Goal: Task Accomplishment & Management: Complete application form

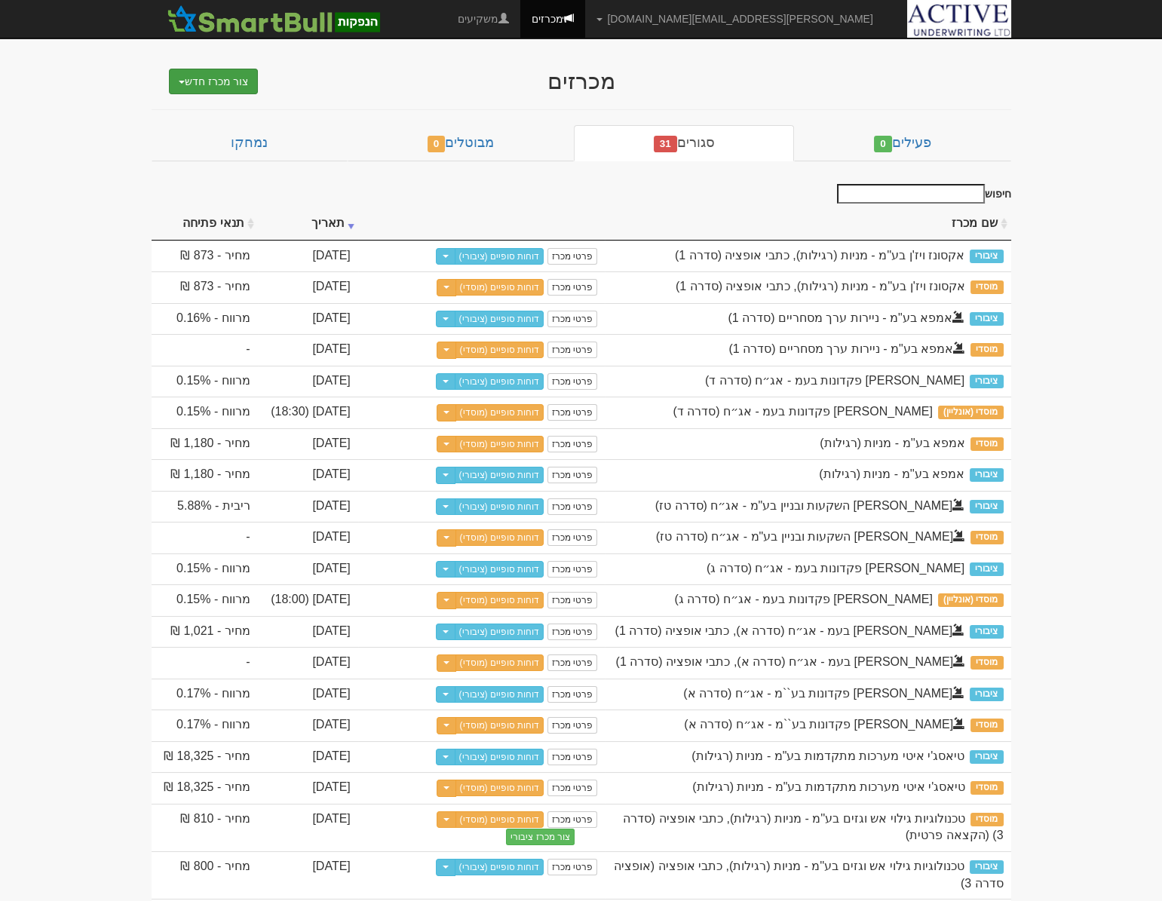
click at [179, 81] on span "button" at bounding box center [182, 82] width 6 height 3
click at [182, 107] on link "מוסדי" at bounding box center [175, 110] width 165 height 20
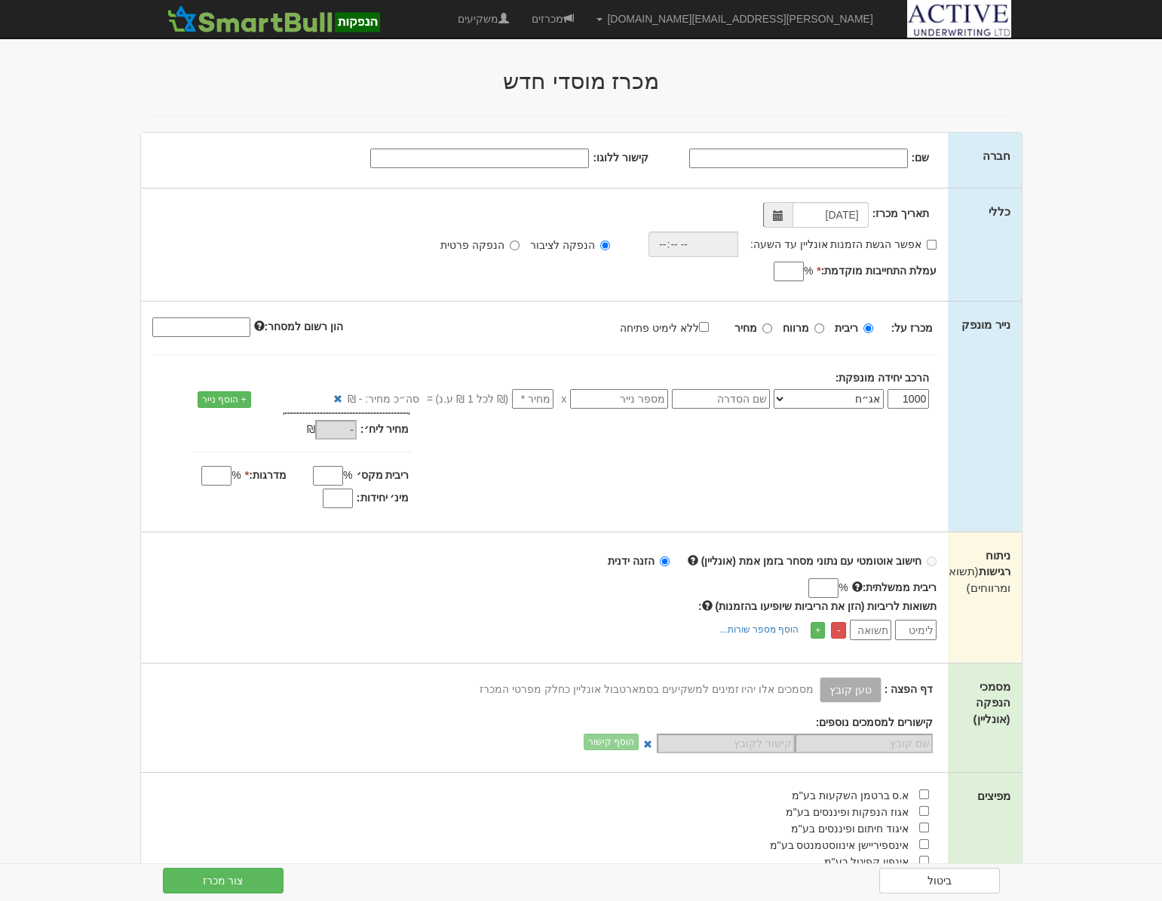
click at [845, 153] on input "שם:" at bounding box center [798, 159] width 219 height 20
type input "ספיר פקדונות בעמ"
click at [483, 152] on input "קישור ללוגו:" at bounding box center [479, 159] width 219 height 20
type input "file:///Z:/%D7%98%D7%95%D7%9E%D7%91%D7%A1%D7%98%D7%95%D7%9F/%D7%A7%D7%91%D7%A6%…"
click at [931, 243] on input "אפשר הגשת הזמנות אונליין עד השעה:" at bounding box center [932, 245] width 10 height 10
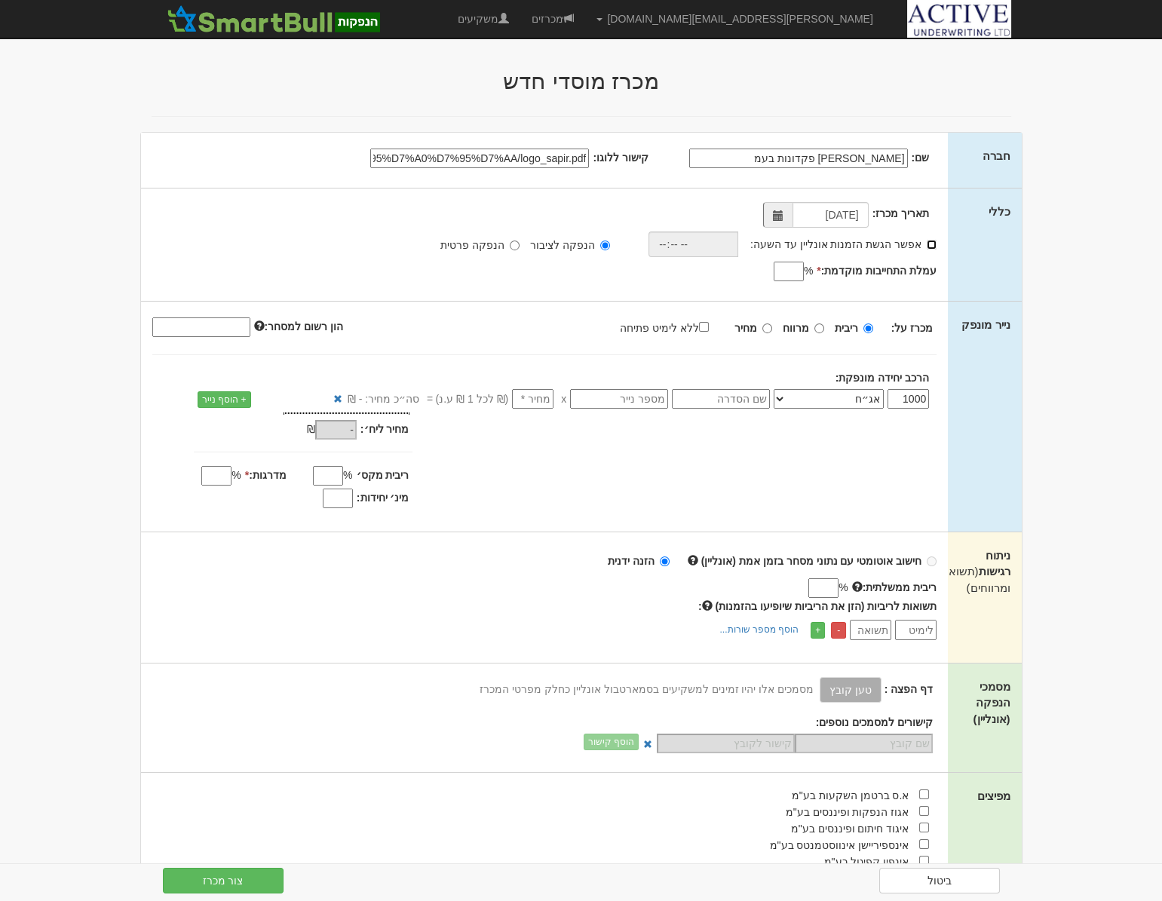
checkbox input "true"
click at [669, 243] on input "time" at bounding box center [690, 245] width 90 height 26
type input "18:30"
click at [674, 276] on div "%" at bounding box center [719, 272] width 196 height 18
click at [792, 271] on input "עמלת התחייבות מוקדמת: *" at bounding box center [789, 272] width 30 height 20
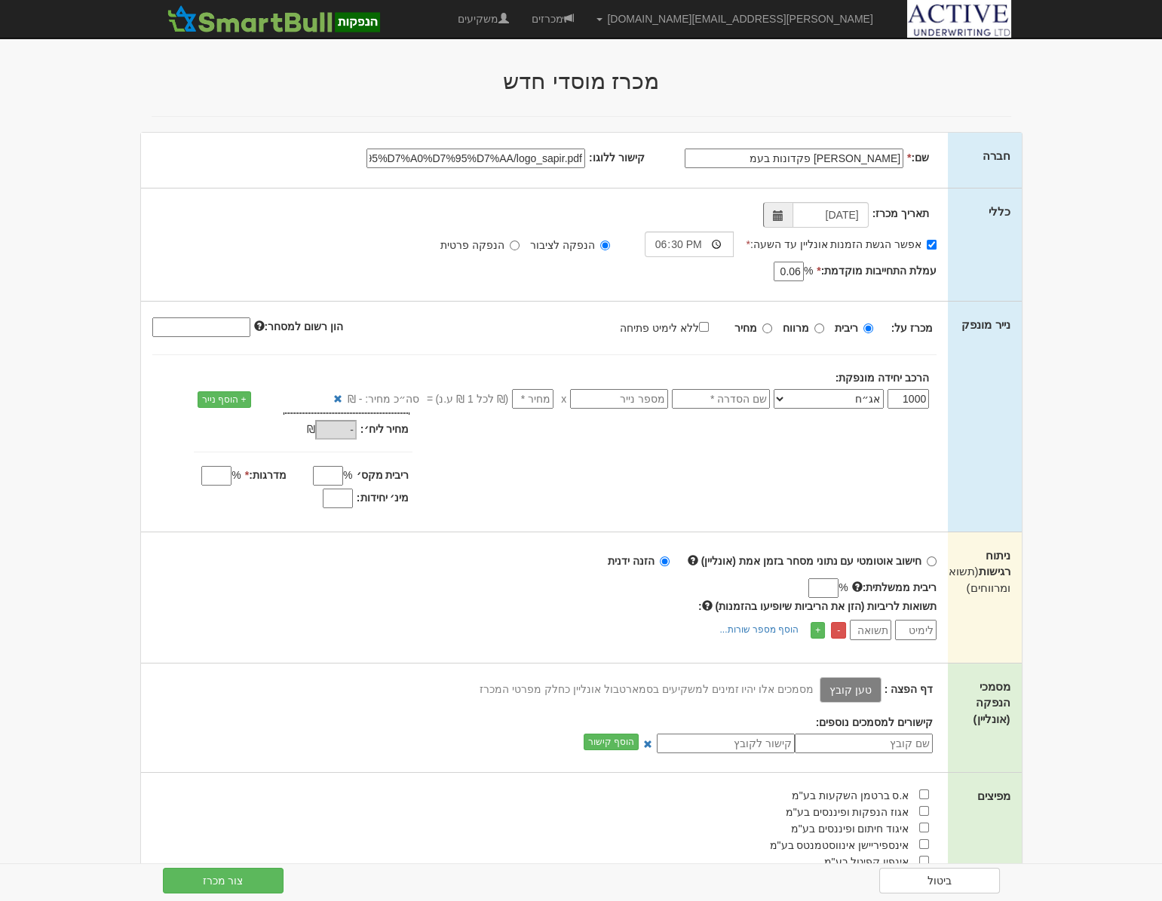
type input "0.06"
click at [740, 278] on div "% 0.06" at bounding box center [719, 272] width 196 height 18
click at [819, 324] on input "מרווח" at bounding box center [819, 329] width 10 height 10
radio input "true"
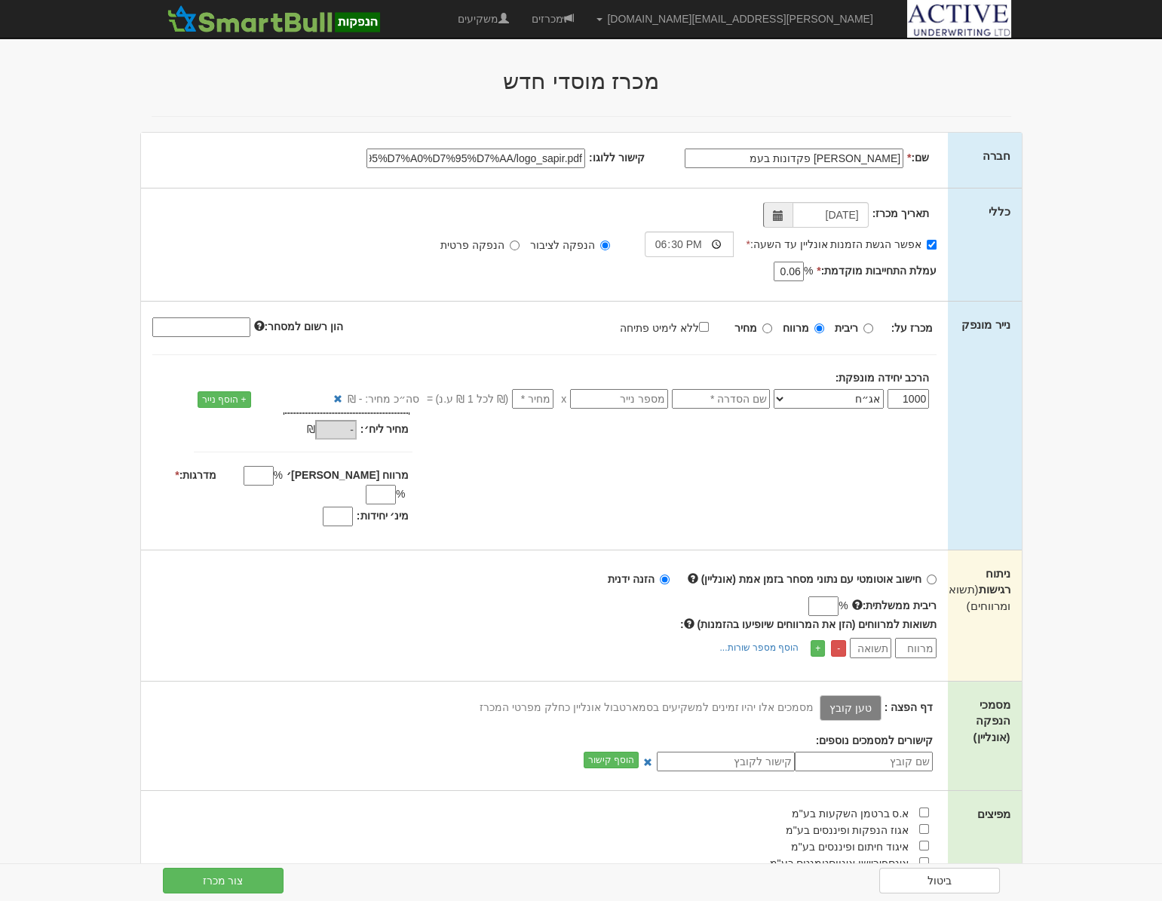
click at [274, 477] on input "מרווח מקס׳" at bounding box center [259, 476] width 30 height 20
click at [473, 481] on div "מחיר מינ׳: - ₪ * -" at bounding box center [545, 471] width 808 height 118
drag, startPoint x: 318, startPoint y: 474, endPoint x: 376, endPoint y: 477, distance: 57.4
click at [373, 468] on div "מרווח מקס׳ % .018" at bounding box center [270, 468] width 280 height 0
type input "0.18"
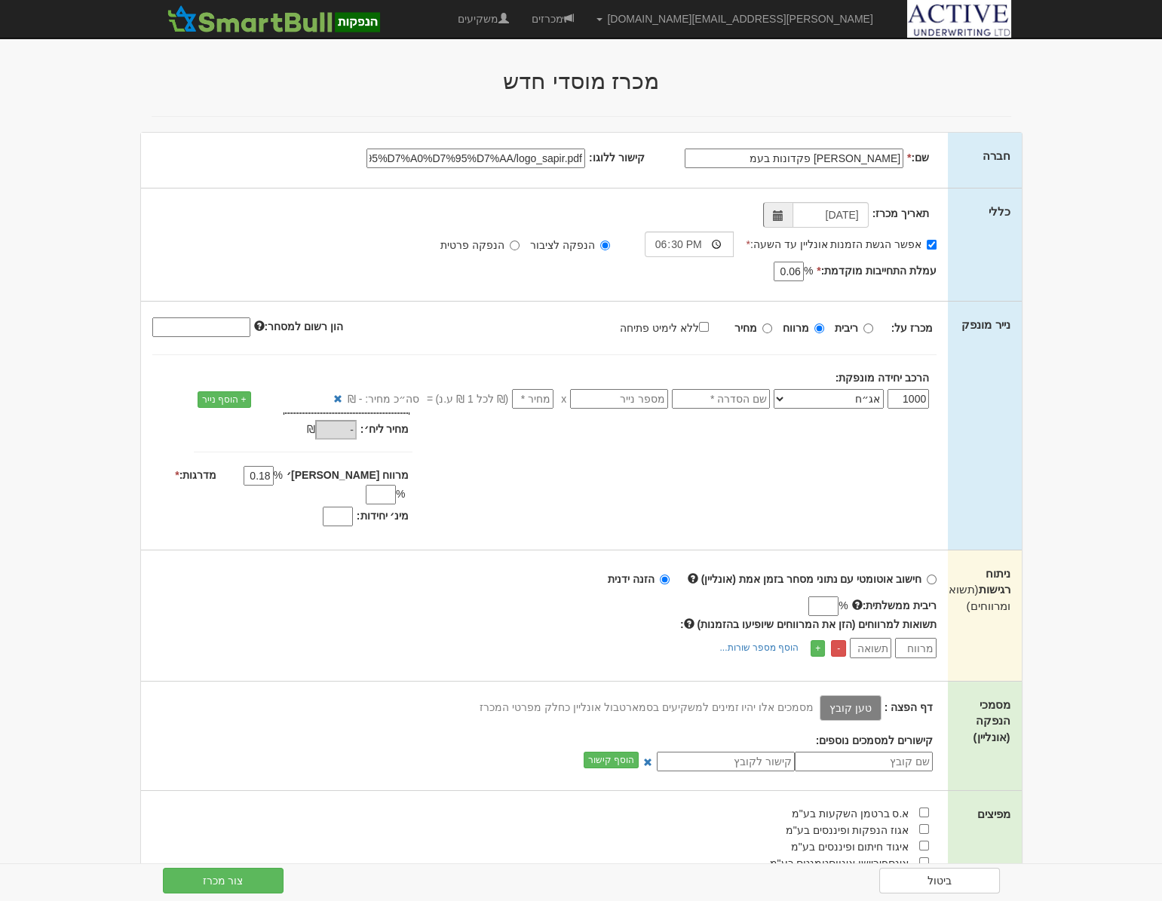
click at [457, 491] on div "מחיר מינ׳: - ₪ * -" at bounding box center [545, 471] width 808 height 118
click at [366, 485] on input "מדרגות: *" at bounding box center [381, 495] width 30 height 20
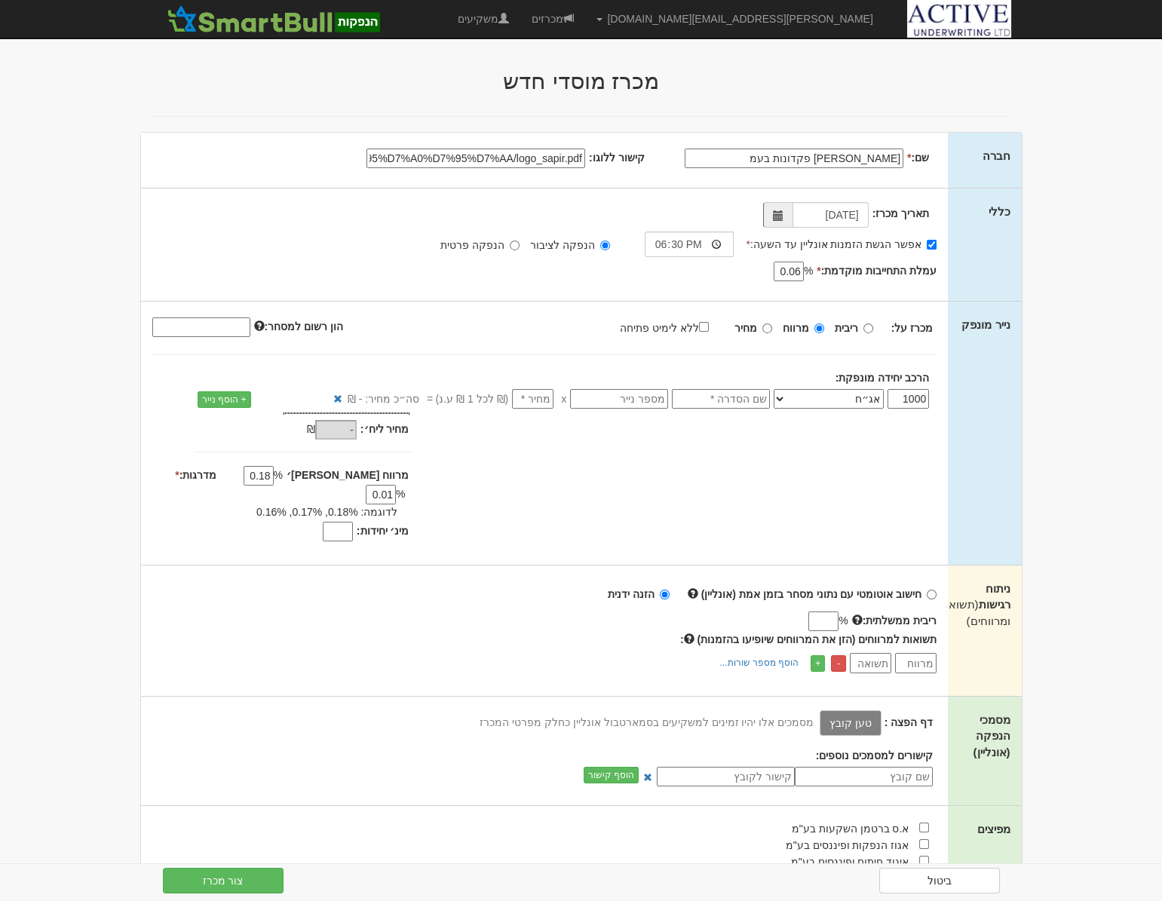
type input "0.01"
click at [525, 493] on div "מחיר מינ׳: - ₪ * -" at bounding box center [545, 478] width 808 height 133
click at [345, 522] on input "מינ׳ יחידות:" at bounding box center [338, 532] width 30 height 20
type input "800"
click at [454, 489] on div "מחיר מינ׳: - ₪ * -" at bounding box center [545, 478] width 808 height 133
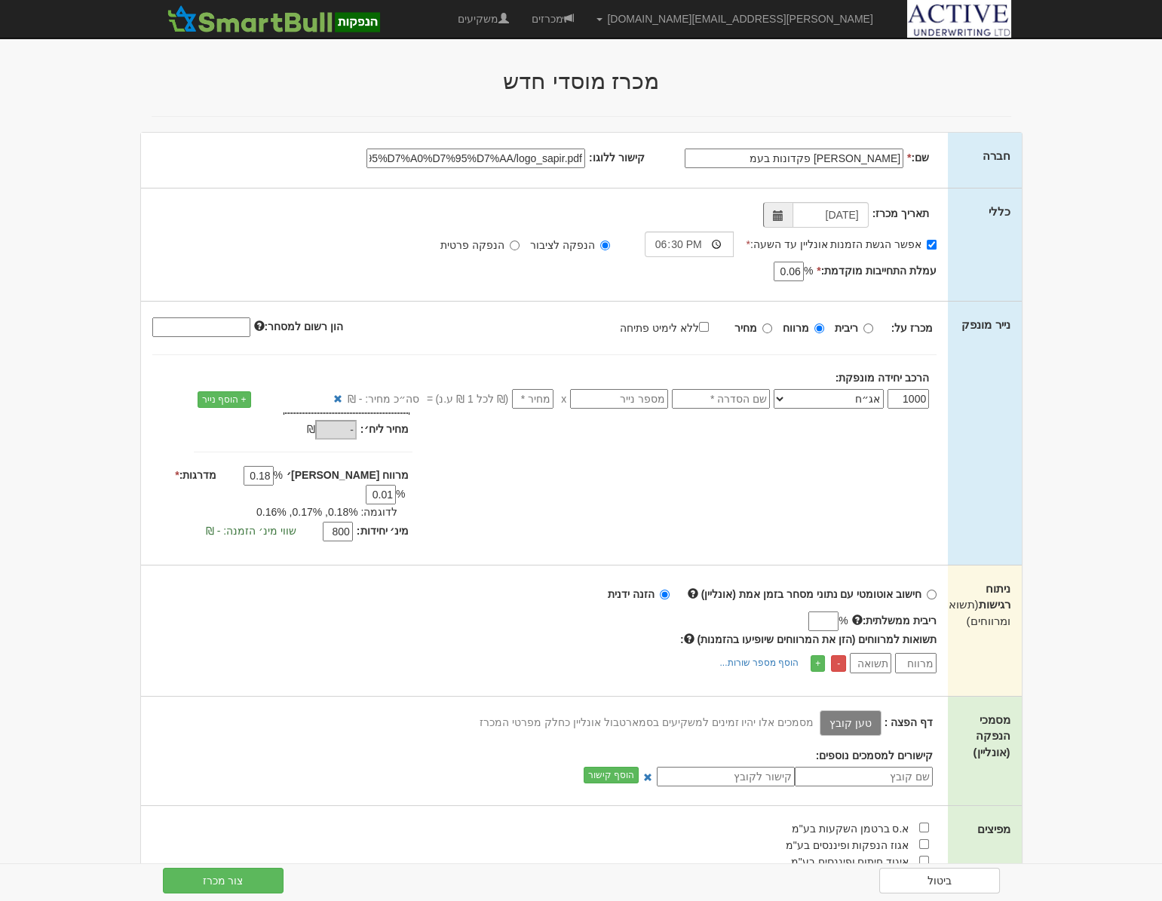
click at [344, 522] on input "800" at bounding box center [338, 532] width 30 height 20
click at [225, 525] on span "שווי מינ׳ הזמנה: - ₪" at bounding box center [251, 531] width 90 height 12
click at [717, 398] on input "text" at bounding box center [721, 399] width 98 height 20
type input "סדרה ה"
click at [537, 399] on input "number" at bounding box center [532, 399] width 41 height 20
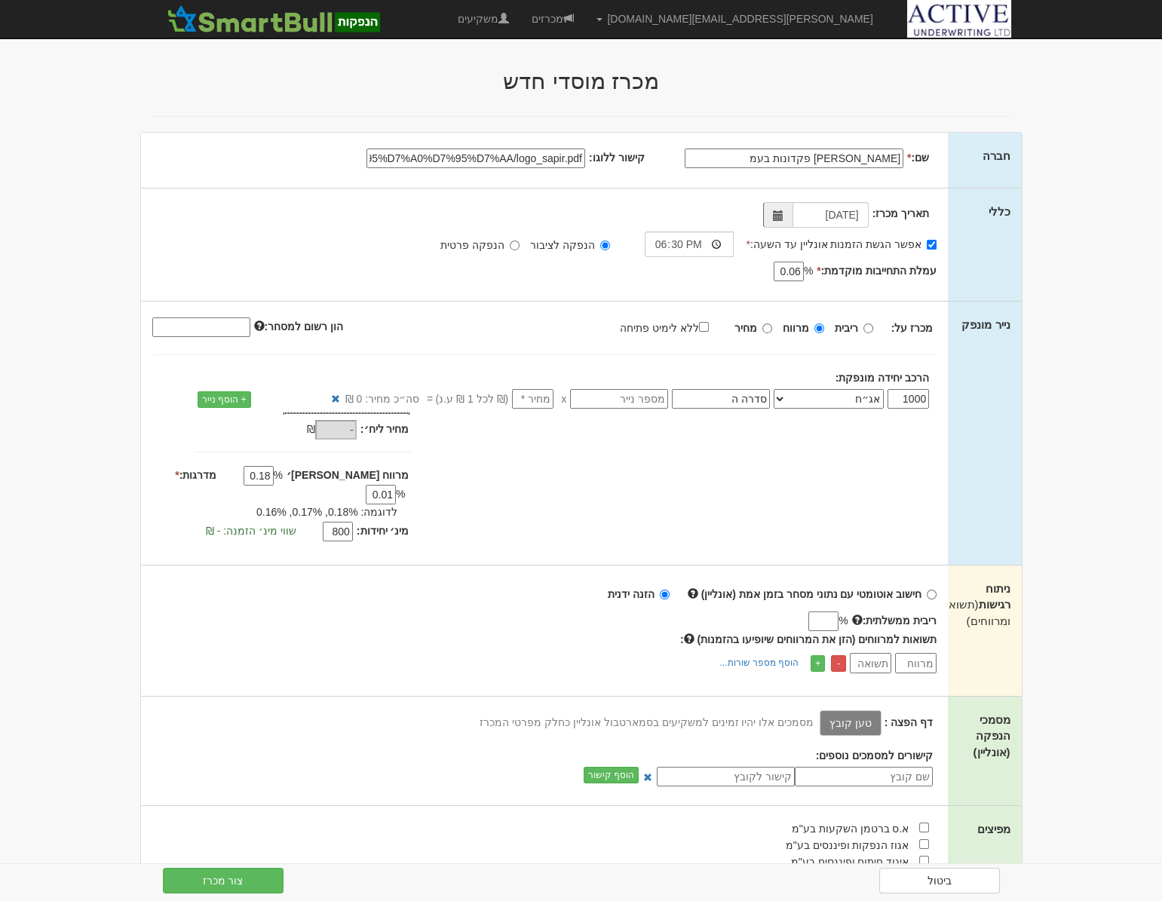
type input "1"
type input "1,000"
type input "1"
click at [536, 483] on div "מחיר מינ׳: 1,000 ₪ * %" at bounding box center [545, 478] width 808 height 133
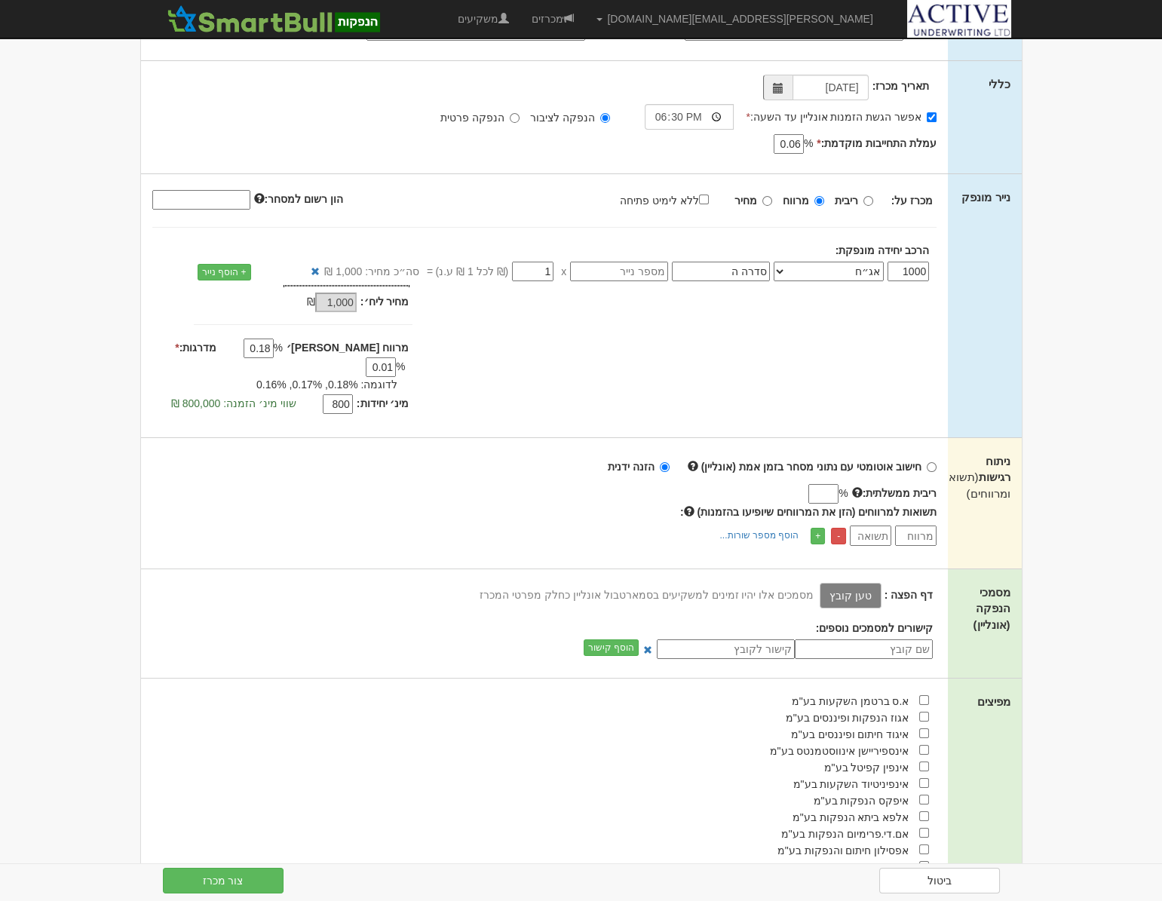
scroll to position [136, 0]
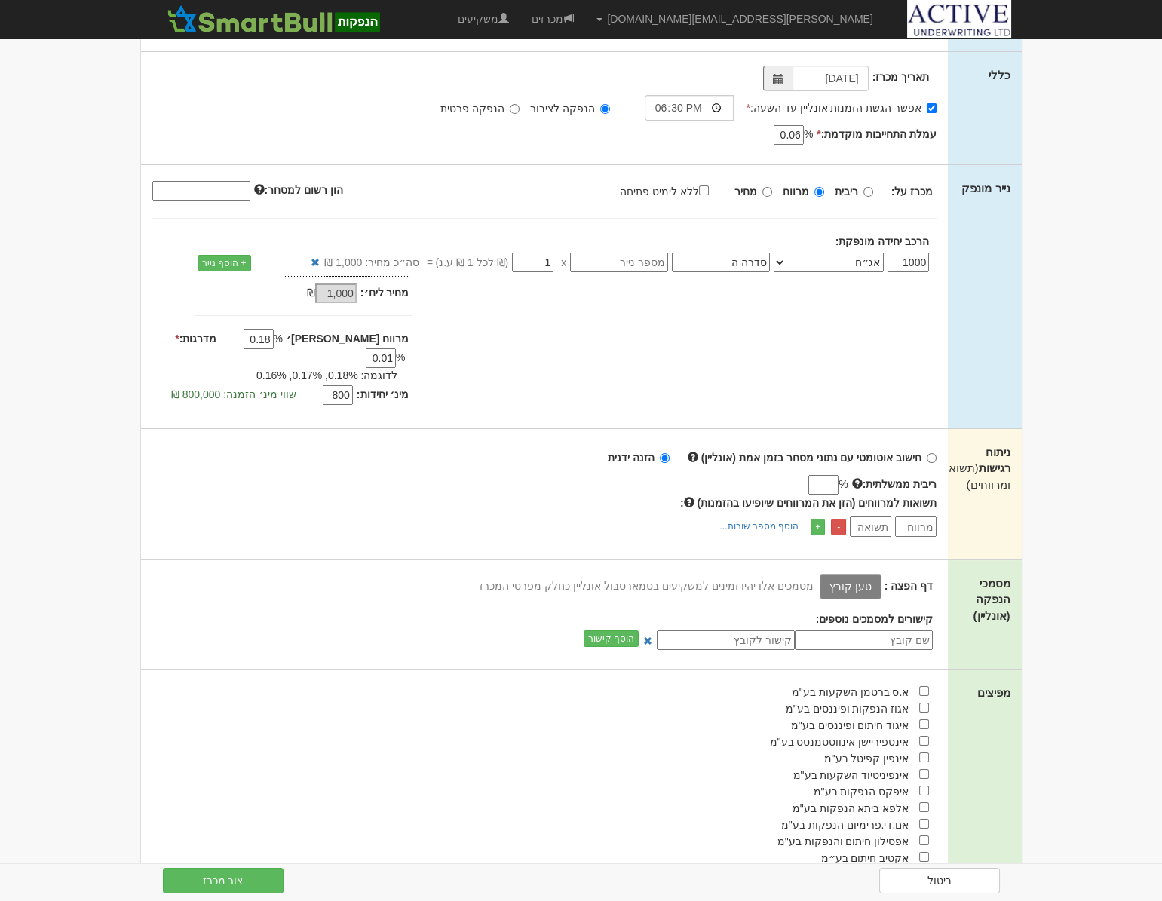
click at [852, 574] on label "טען קובץ" at bounding box center [851, 587] width 62 height 26
click at [817, 578] on input "טען קובץ" at bounding box center [817, 586] width 0 height 17
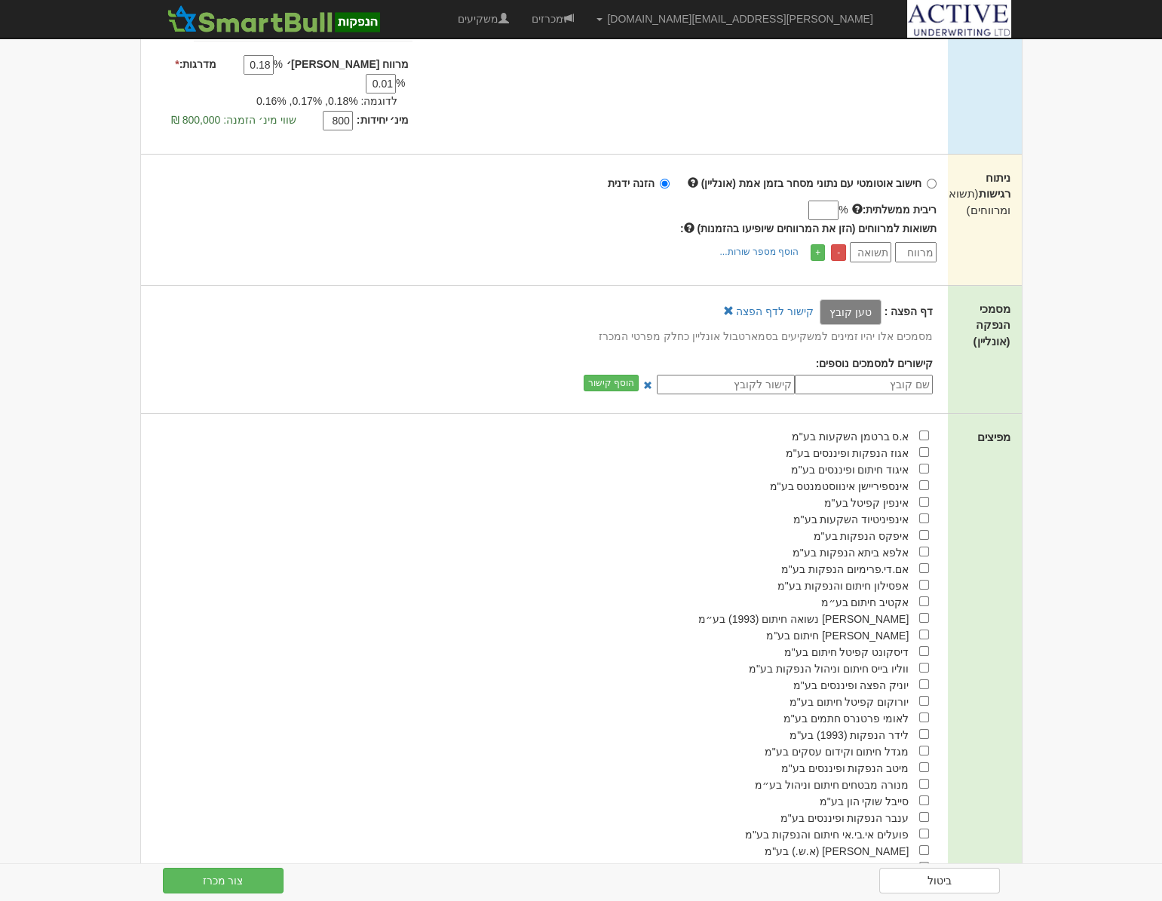
scroll to position [451, 0]
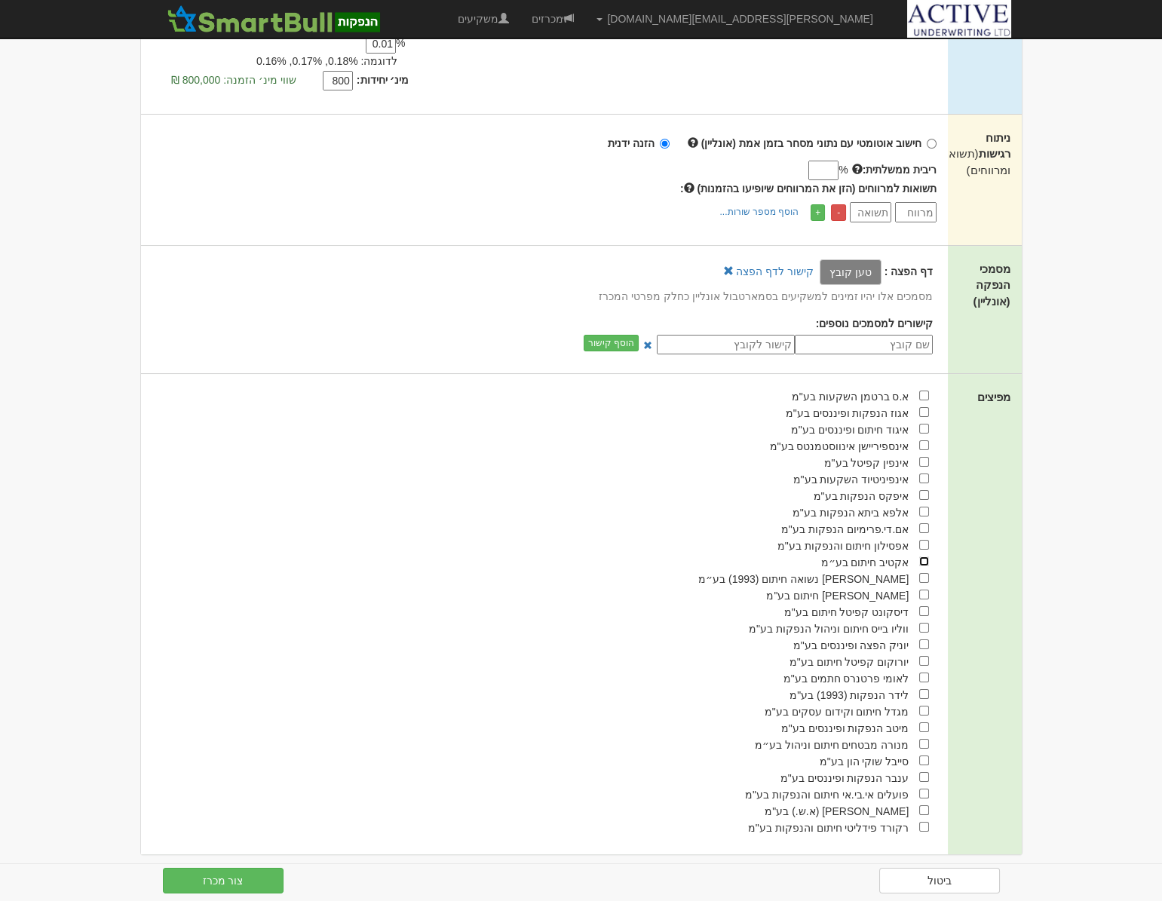
click at [925, 557] on input "checkbox" at bounding box center [924, 562] width 10 height 10
checkbox input "true"
click at [232, 875] on button "צור מכרז" at bounding box center [223, 881] width 121 height 26
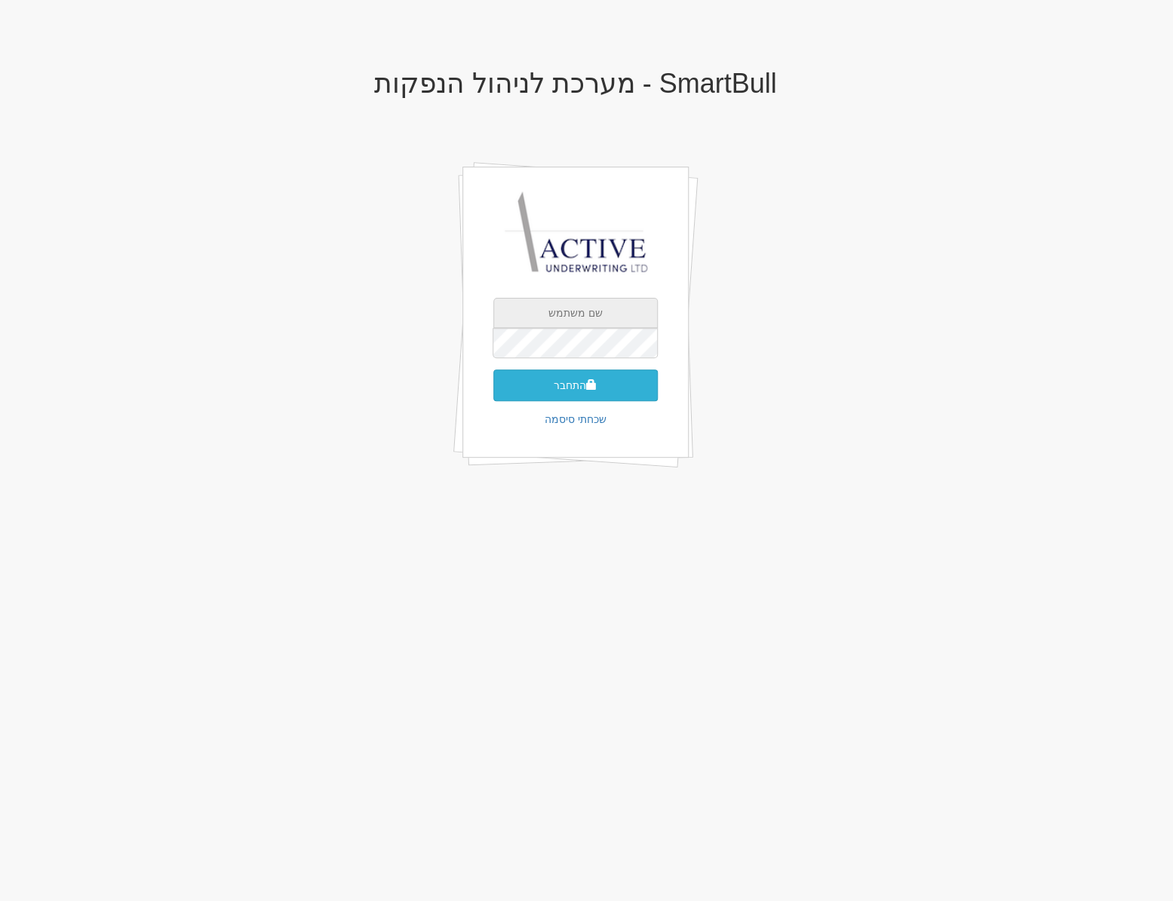
type input "[PERSON_NAME][EMAIL_ADDRESS][DOMAIN_NAME]"
click at [588, 392] on button "התחבר" at bounding box center [575, 386] width 164 height 32
click at [577, 361] on input "text" at bounding box center [575, 366] width 164 height 30
type input "546746"
click at [493, 392] on button "התחבר" at bounding box center [575, 408] width 164 height 32
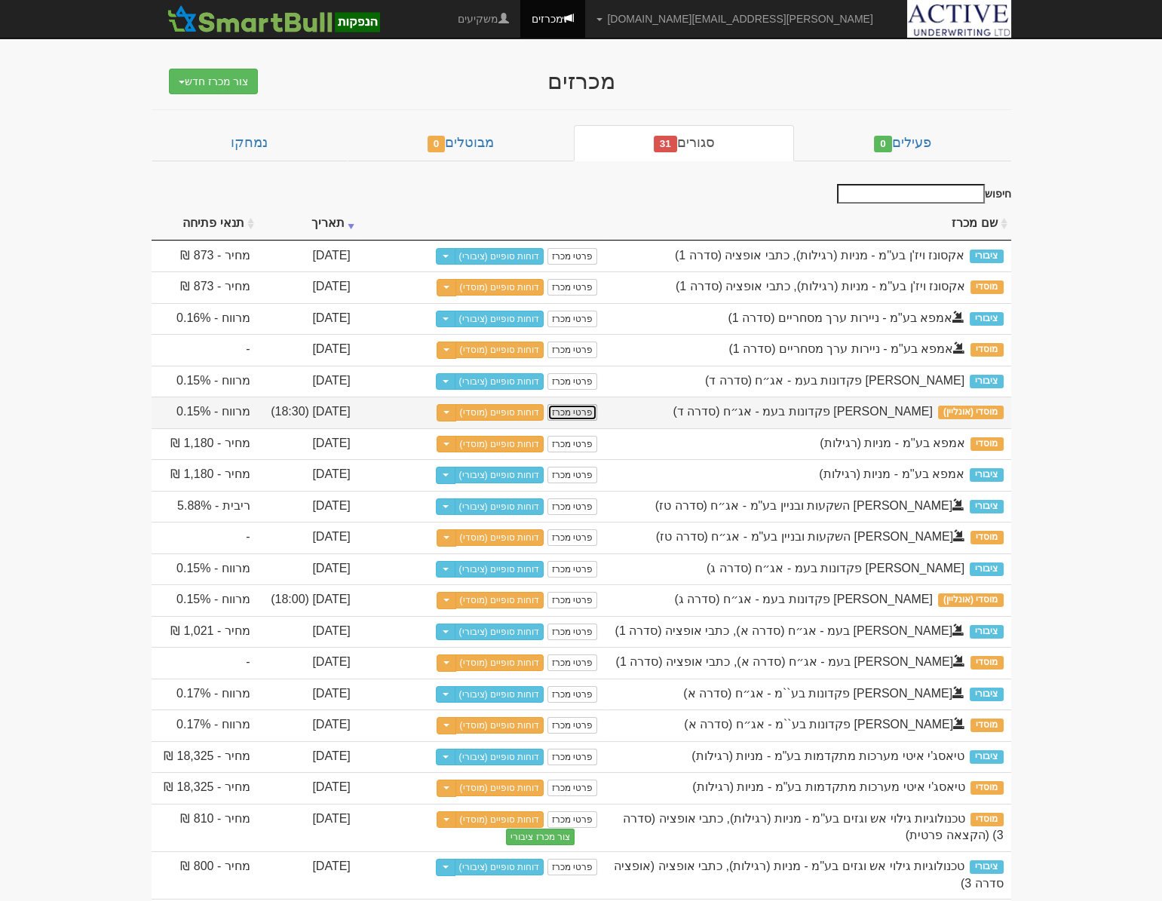
click at [581, 416] on link "פרטי מכרז" at bounding box center [572, 412] width 50 height 17
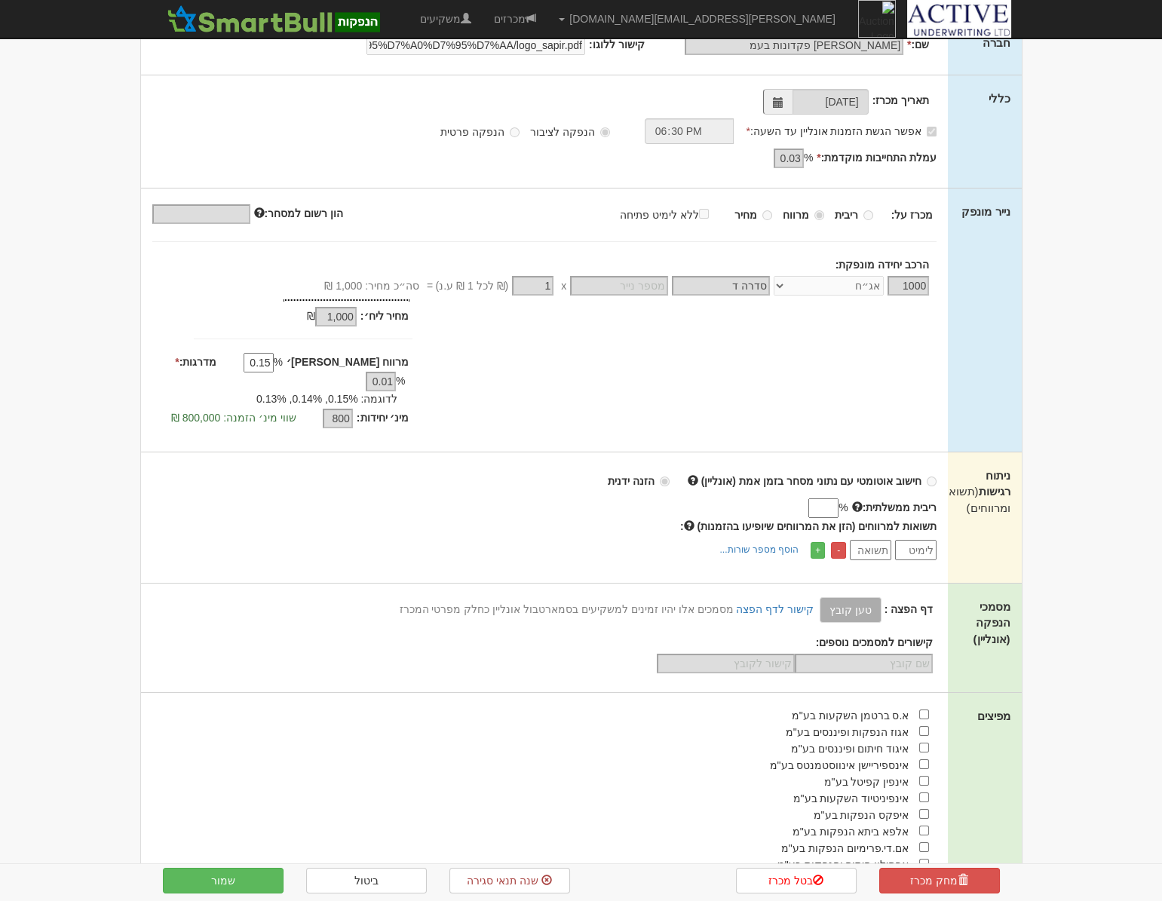
scroll to position [81, 0]
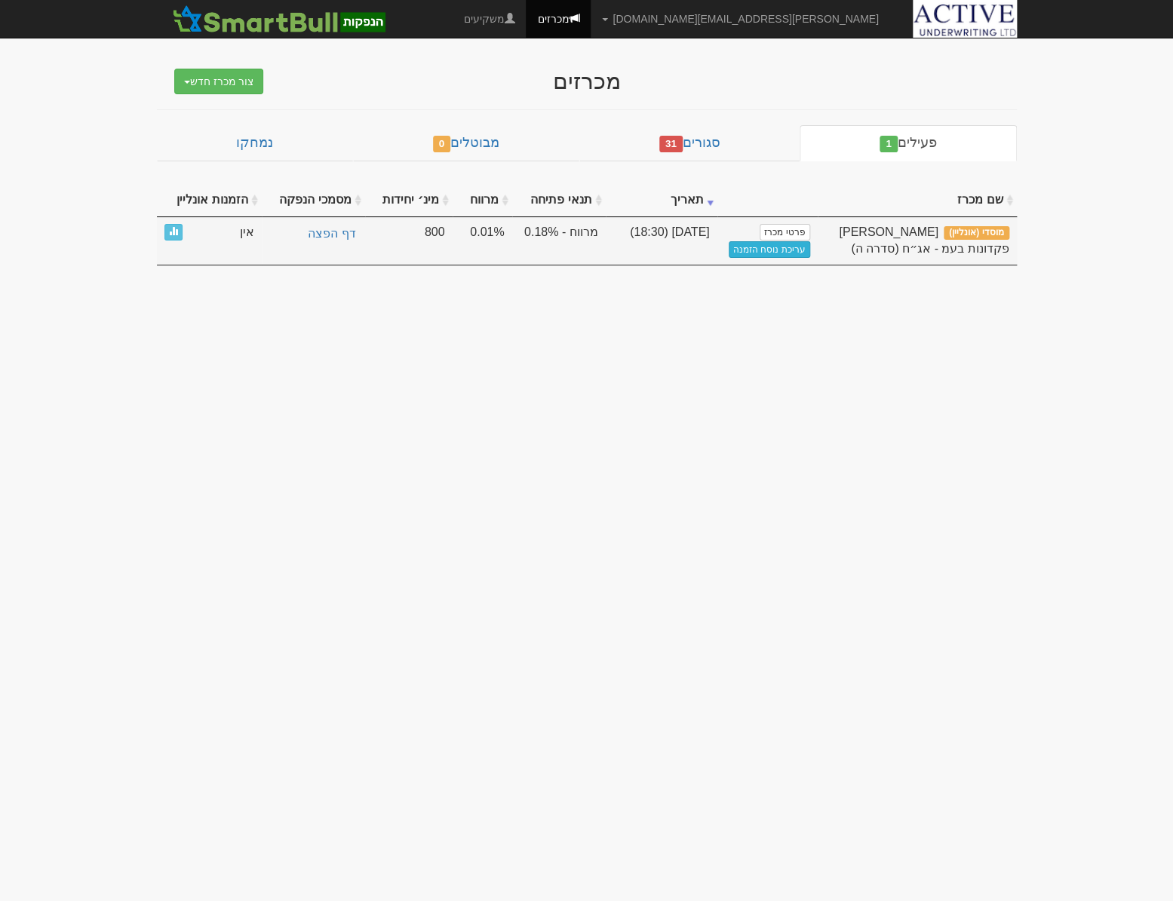
click at [766, 248] on link "עריכת נוסח הזמנה" at bounding box center [768, 249] width 81 height 17
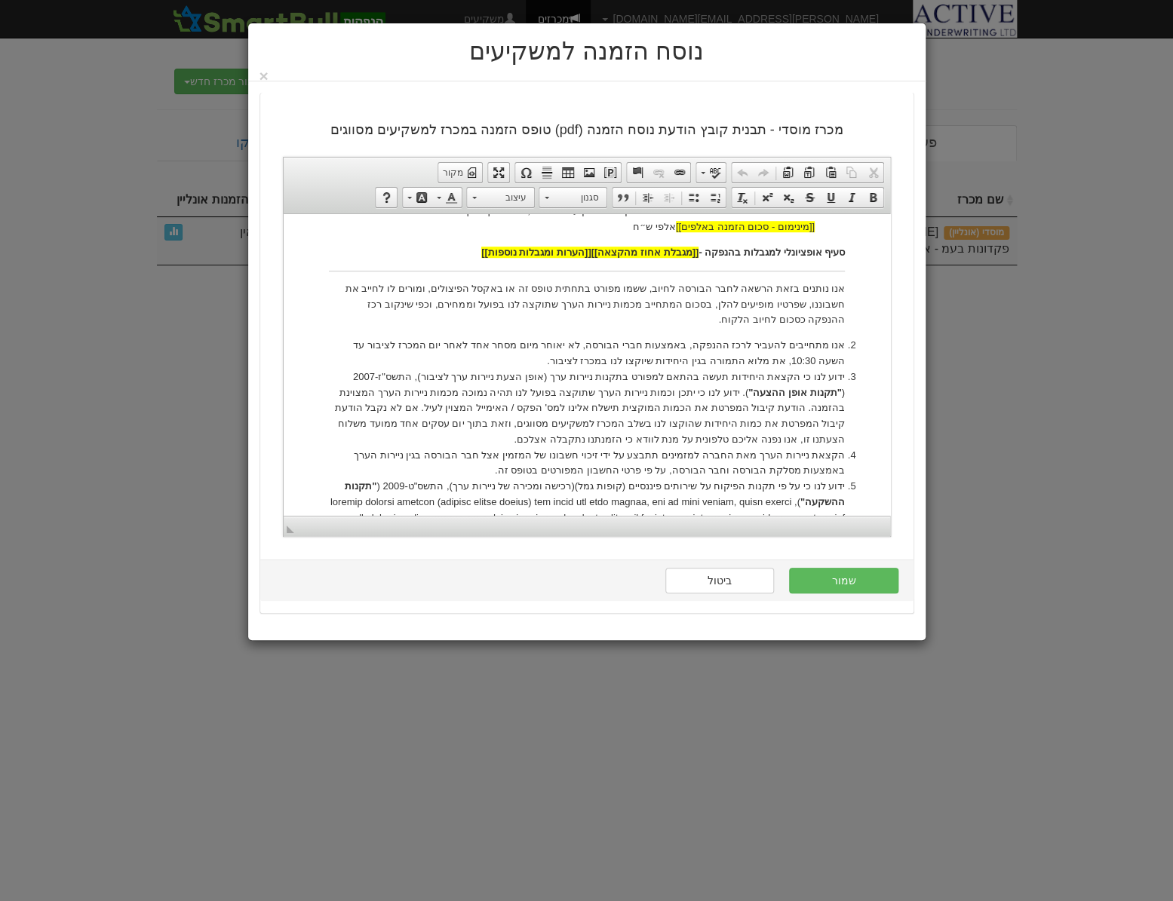
scroll to position [617, 0]
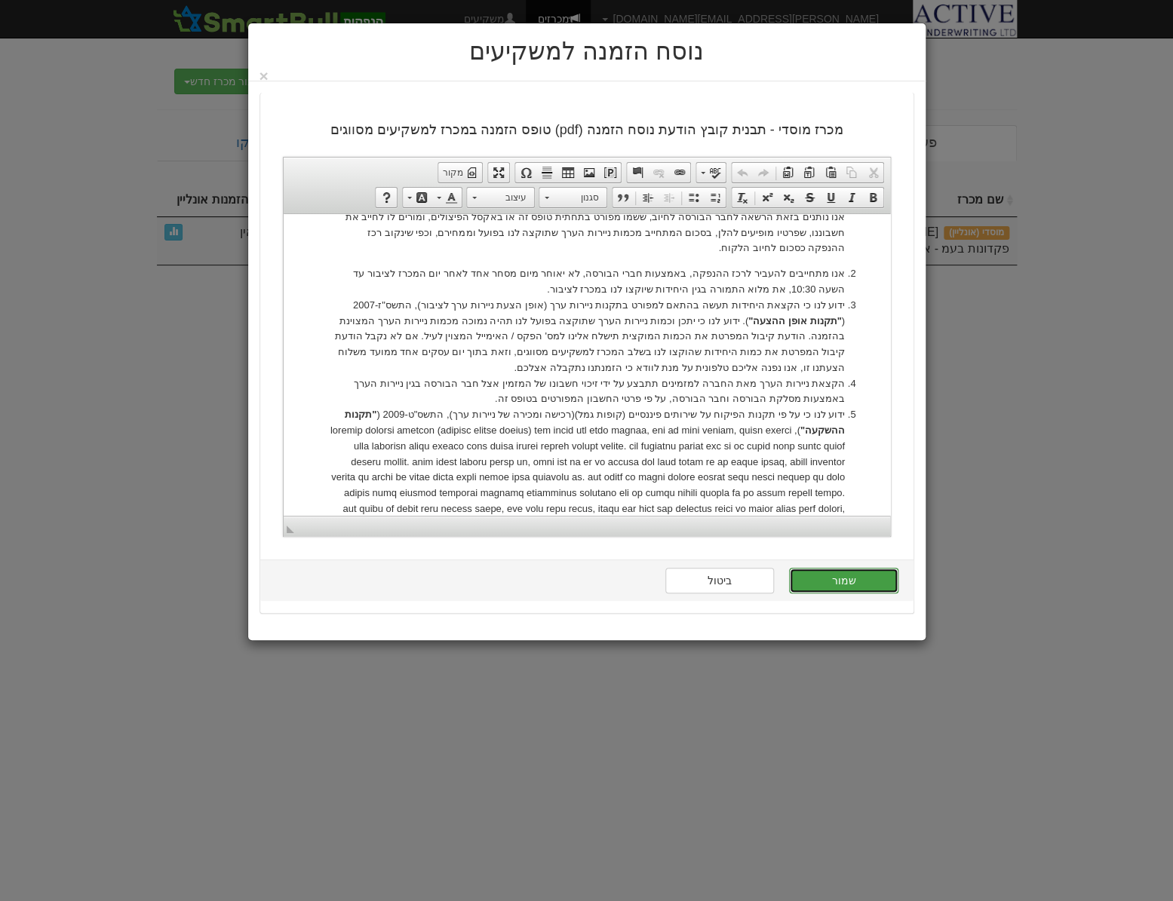
click at [845, 581] on button "שמור" at bounding box center [843, 581] width 109 height 26
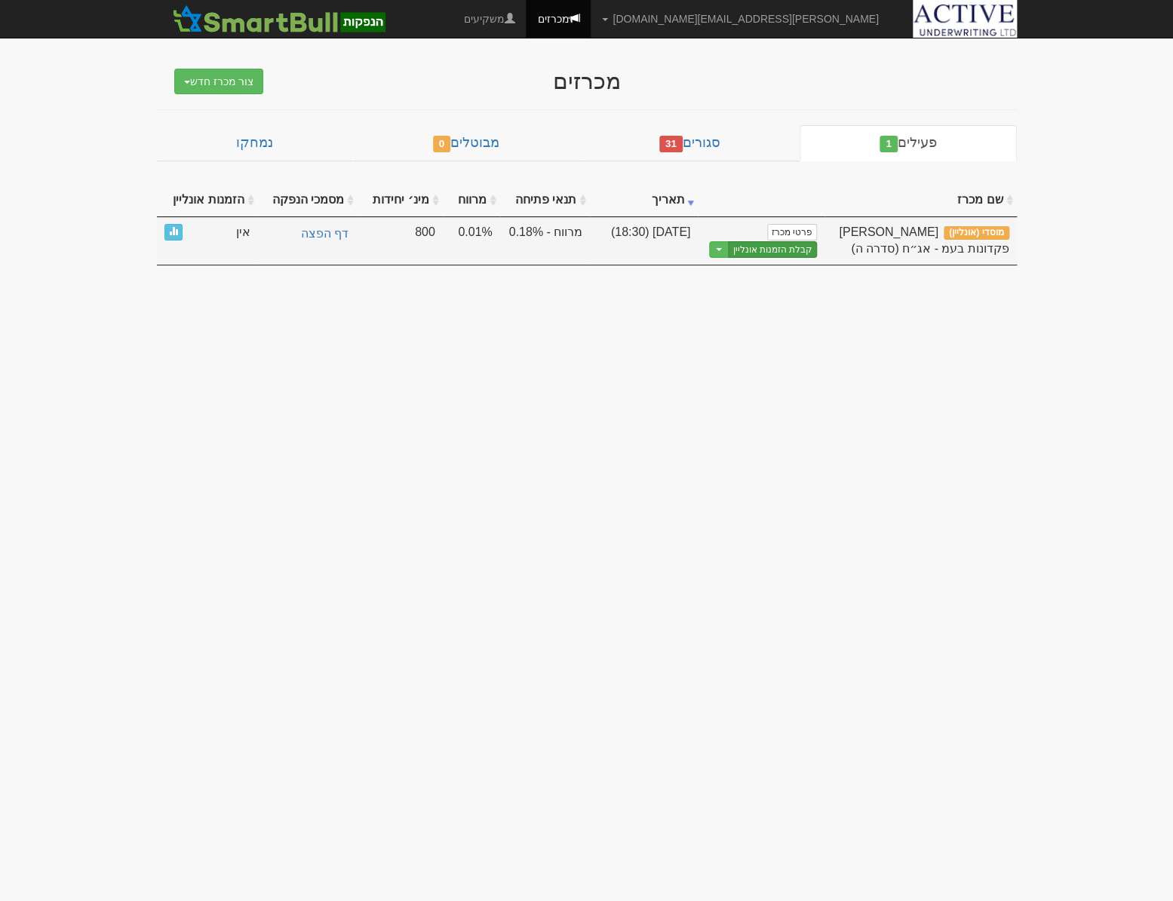
click at [774, 246] on link "קבלת הזמנות אונליין" at bounding box center [772, 249] width 89 height 17
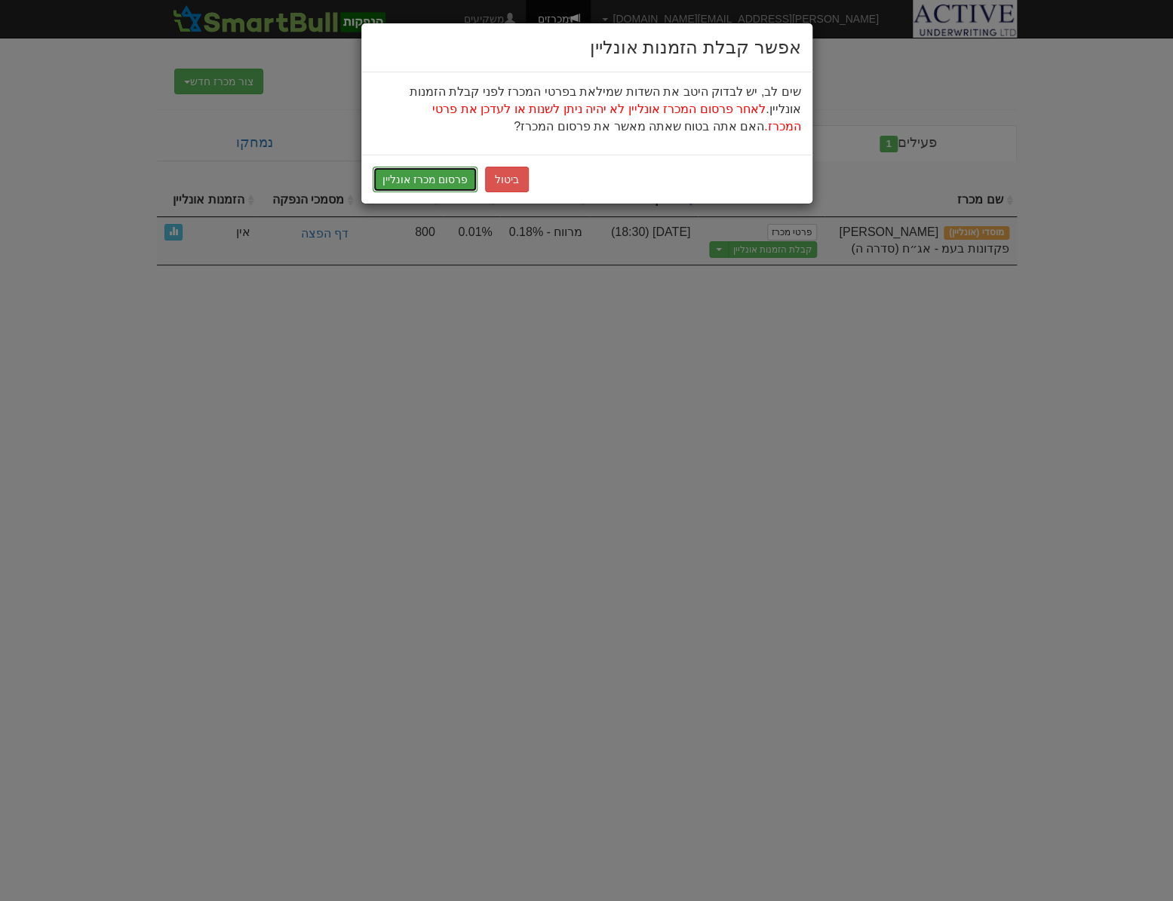
click at [412, 186] on button "פרסום מכרז אונליין" at bounding box center [426, 180] width 106 height 26
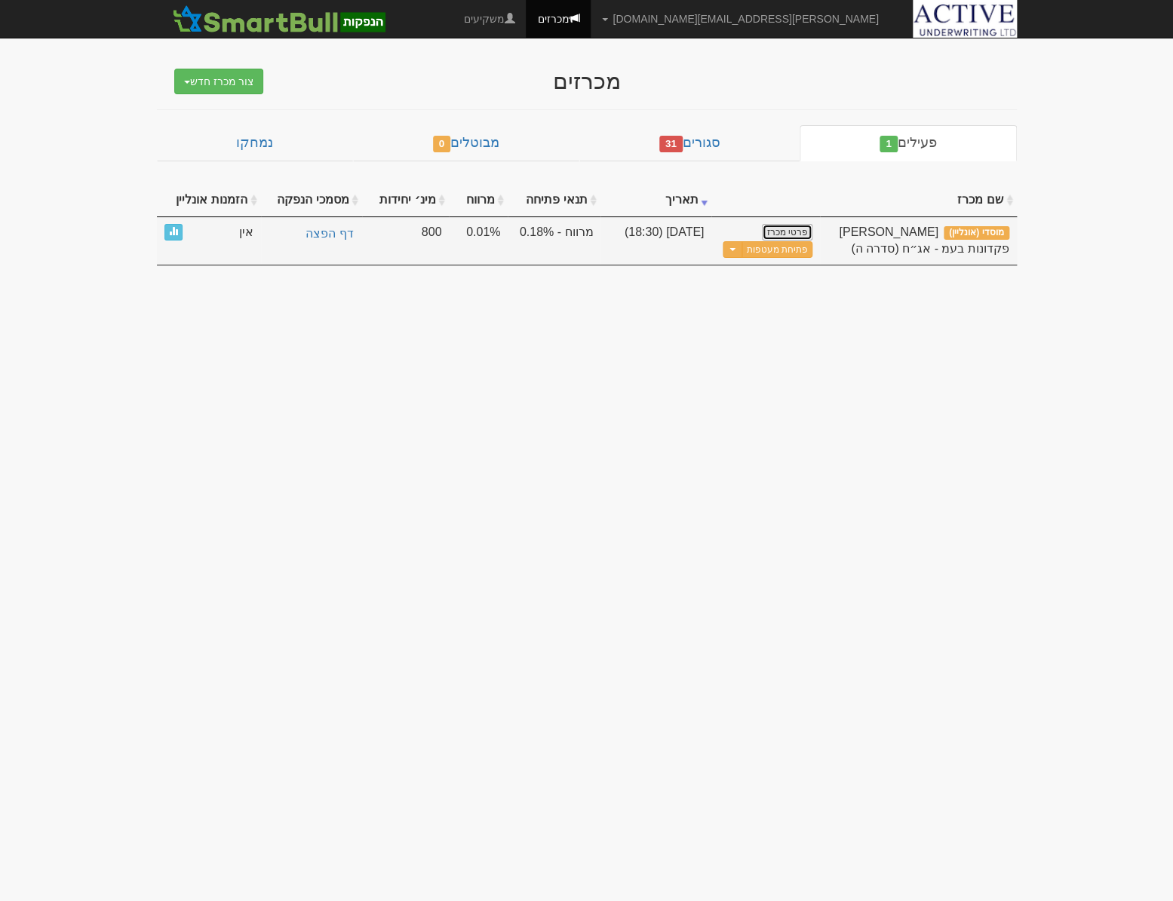
click at [783, 230] on link "פרטי מכרז" at bounding box center [787, 232] width 50 height 17
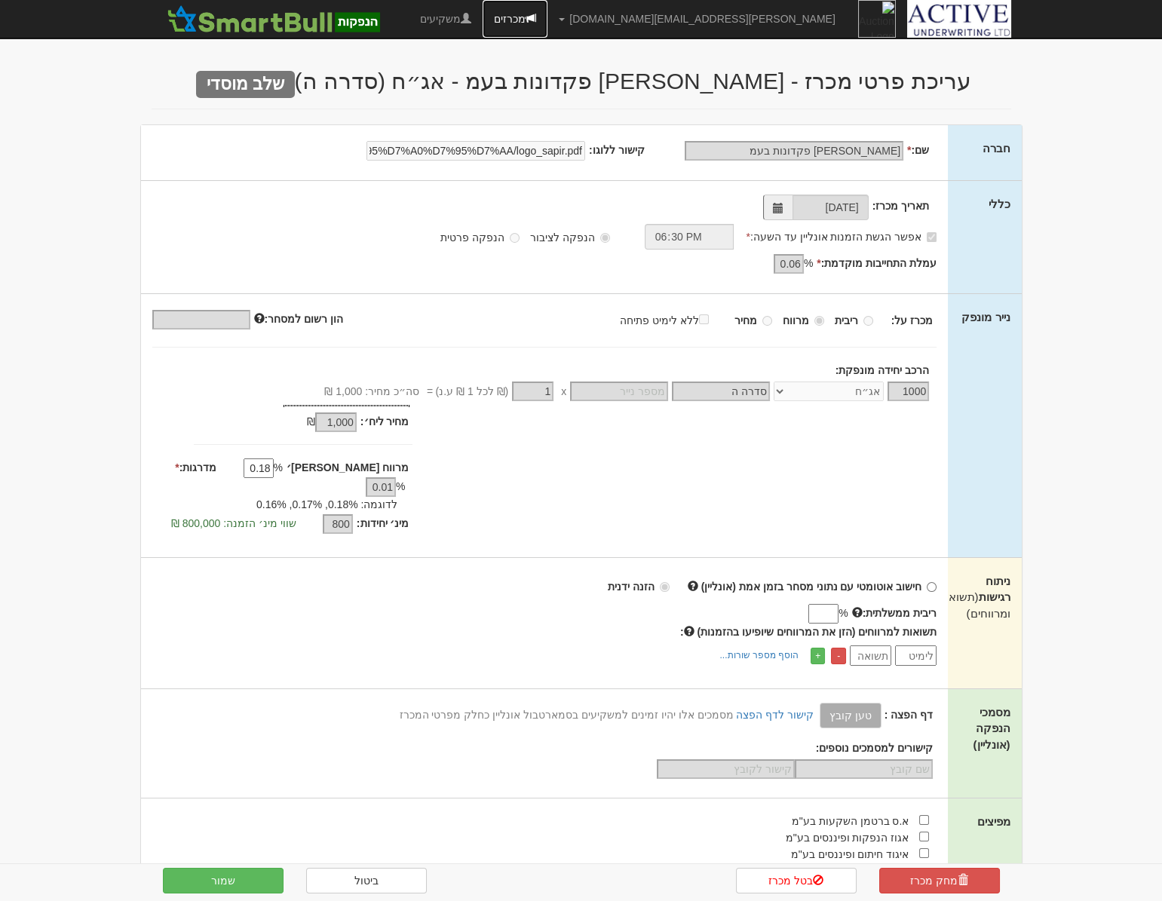
click at [547, 24] on link "מכרזים" at bounding box center [515, 19] width 65 height 38
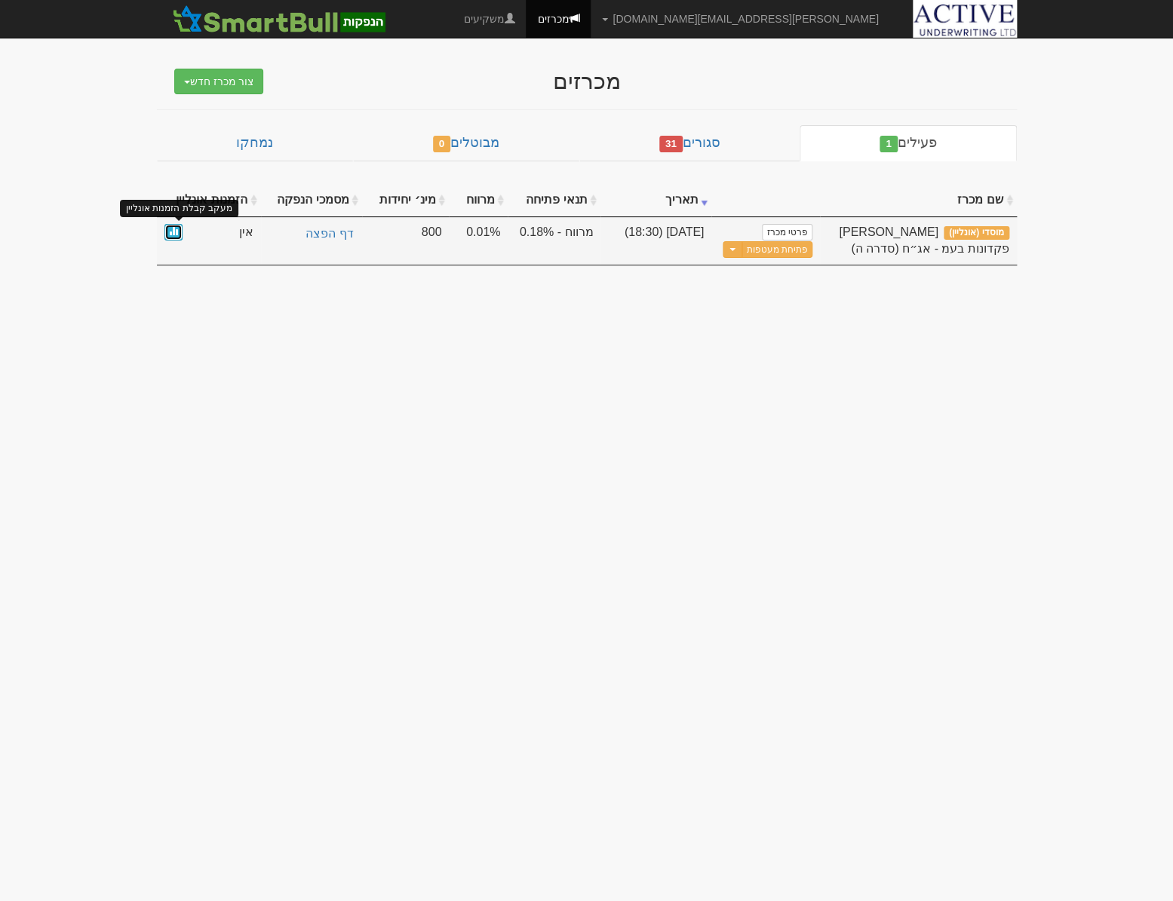
click at [170, 234] on span at bounding box center [173, 230] width 9 height 9
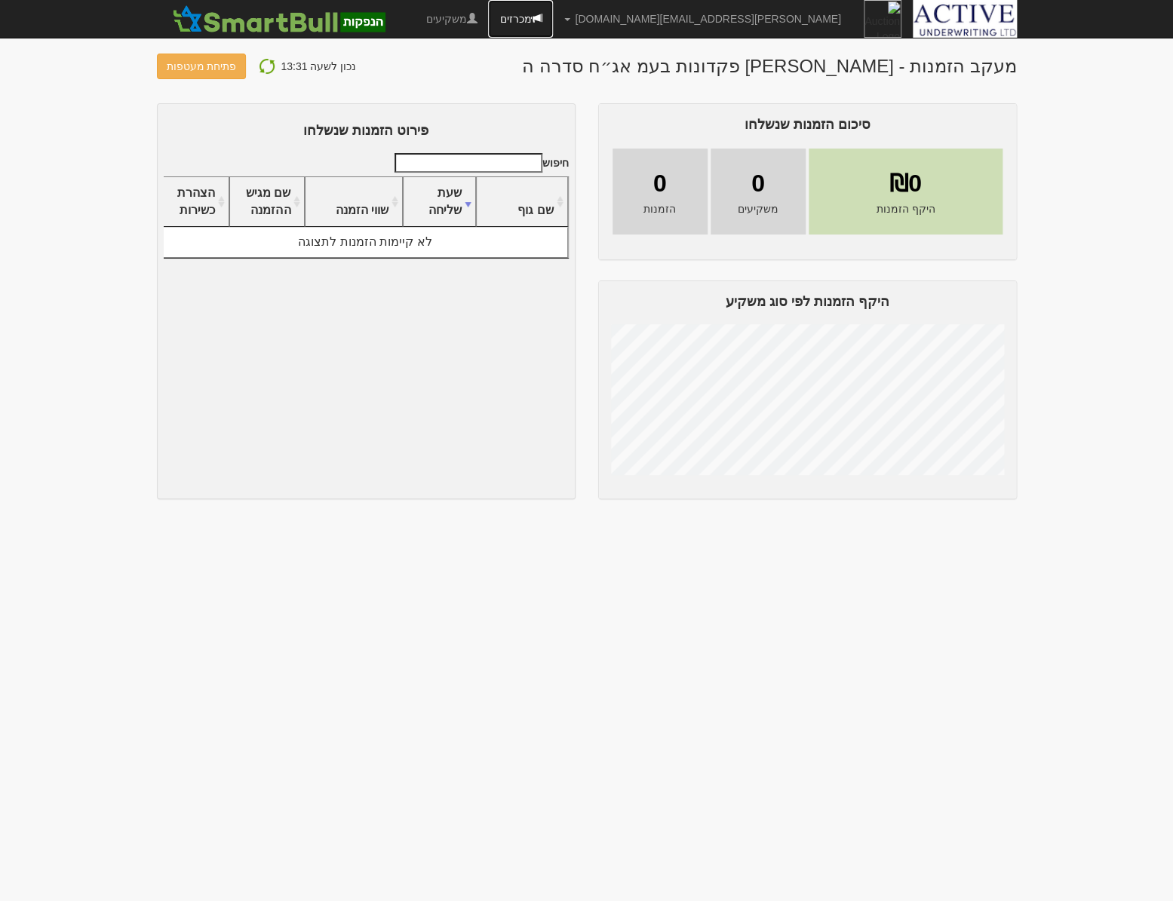
click at [553, 23] on link "מכרזים" at bounding box center [520, 19] width 65 height 38
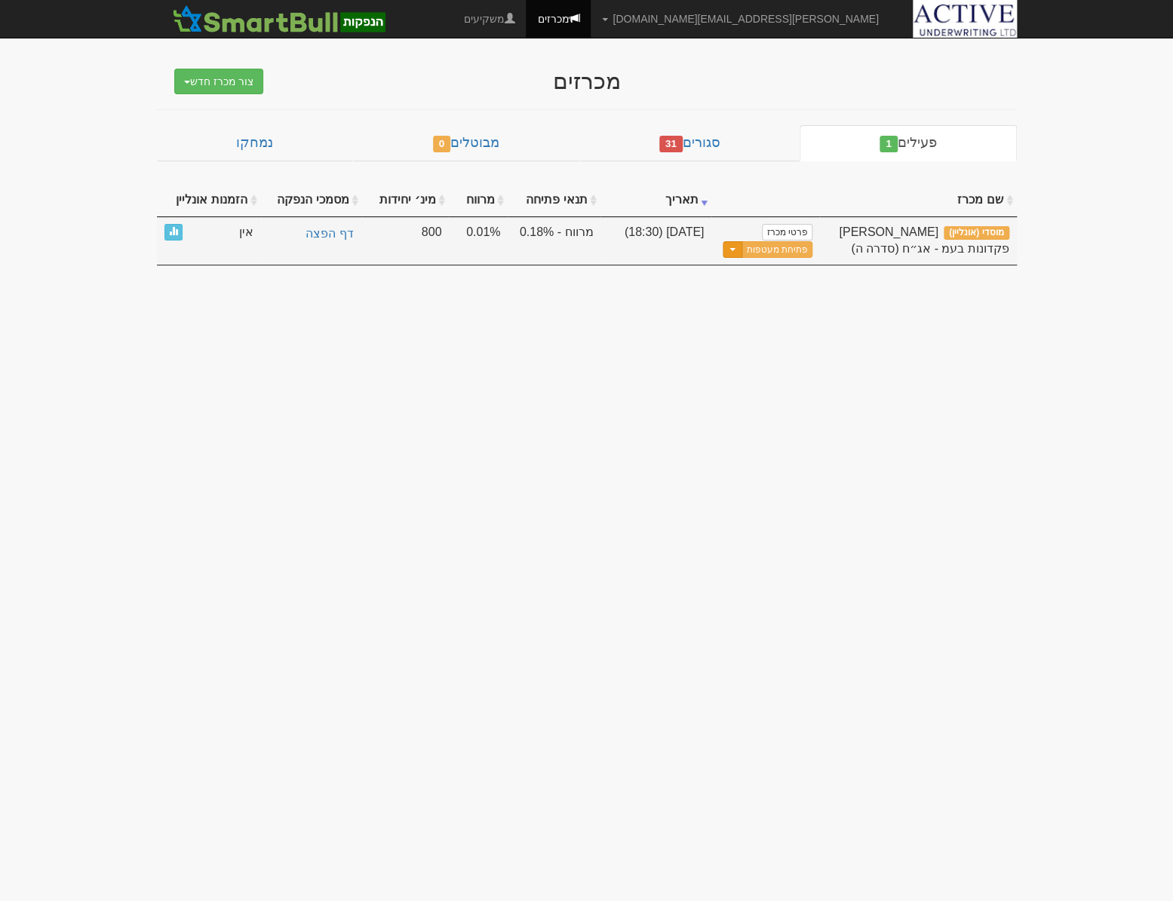
click at [738, 253] on button "Toggle Dropdown" at bounding box center [732, 249] width 20 height 17
click at [756, 312] on link "הצג טופס הזמנה לדוגמה" at bounding box center [739, 314] width 143 height 20
